Goal: Task Accomplishment & Management: Manage account settings

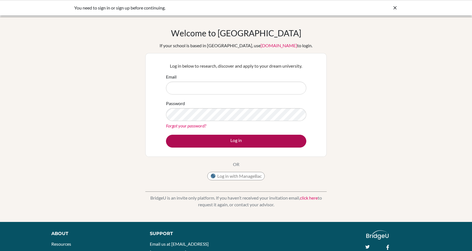
type input "[EMAIL_ADDRESS][DOMAIN_NAME]"
click at [227, 137] on button "Log in" at bounding box center [236, 141] width 140 height 13
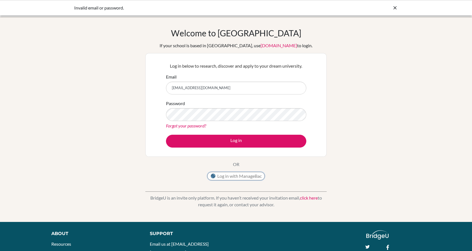
click at [221, 176] on button "Log in with ManageBac" at bounding box center [235, 176] width 57 height 8
click at [166, 135] on button "Log in" at bounding box center [236, 141] width 140 height 13
